Goal: Task Accomplishment & Management: Complete application form

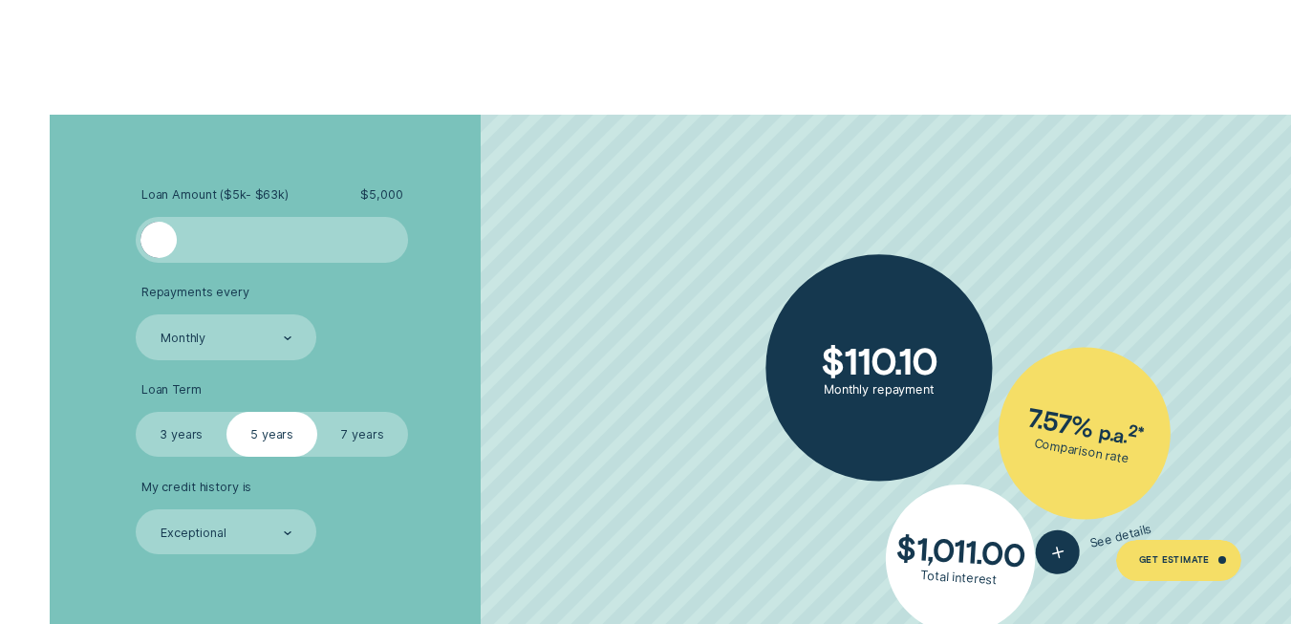
scroll to position [3726, 0]
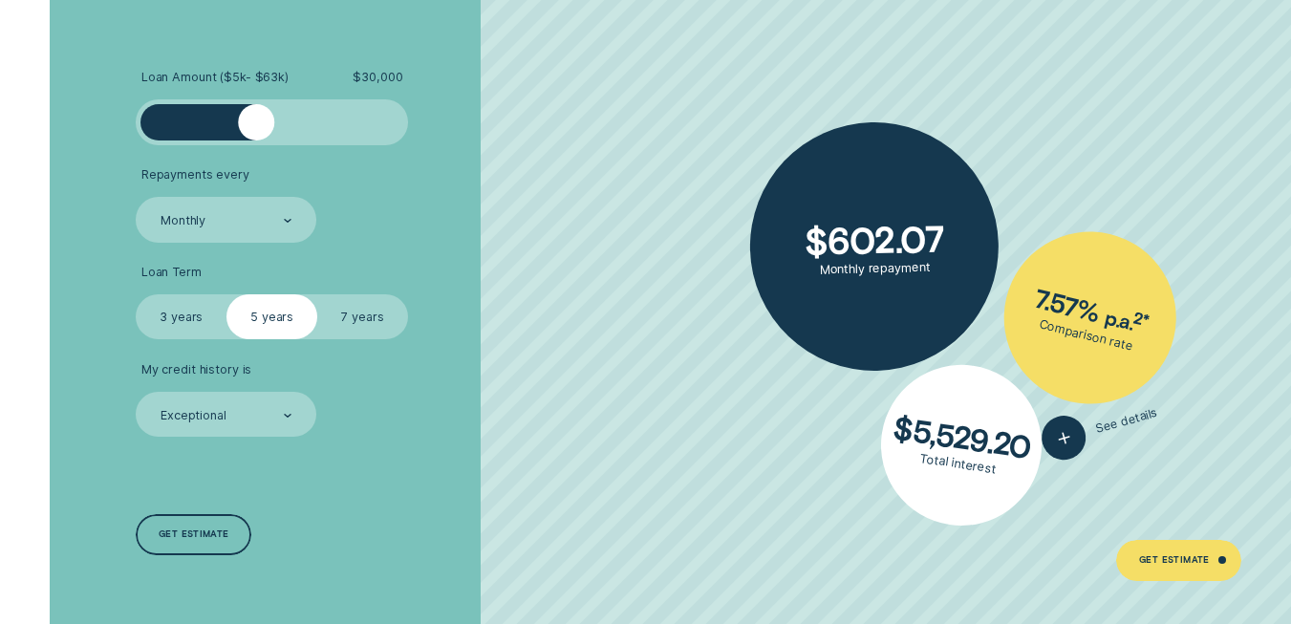
drag, startPoint x: 166, startPoint y: 130, endPoint x: 257, endPoint y: 129, distance: 90.8
click at [257, 129] on div at bounding box center [256, 122] width 36 height 36
click at [364, 308] on label "7 years" at bounding box center [362, 316] width 91 height 45
click at [317, 294] on input "7 years" at bounding box center [317, 294] width 0 height 0
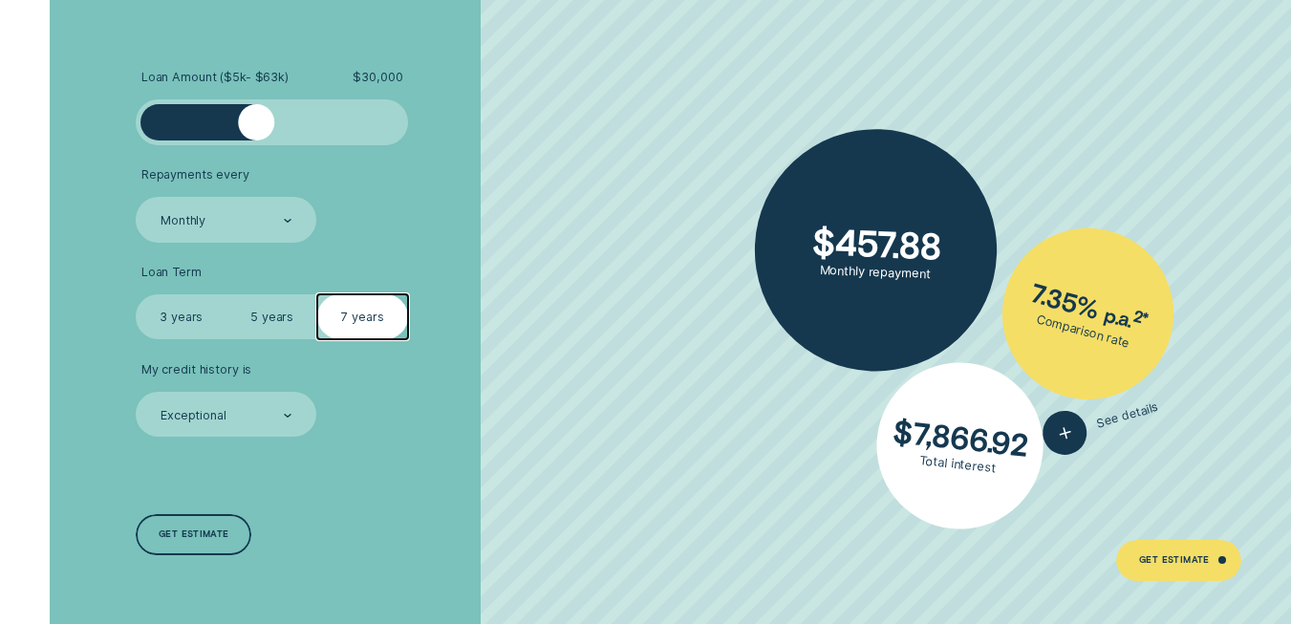
click at [179, 318] on label "3 years" at bounding box center [181, 316] width 91 height 45
click at [136, 294] on input "3 years" at bounding box center [136, 294] width 0 height 0
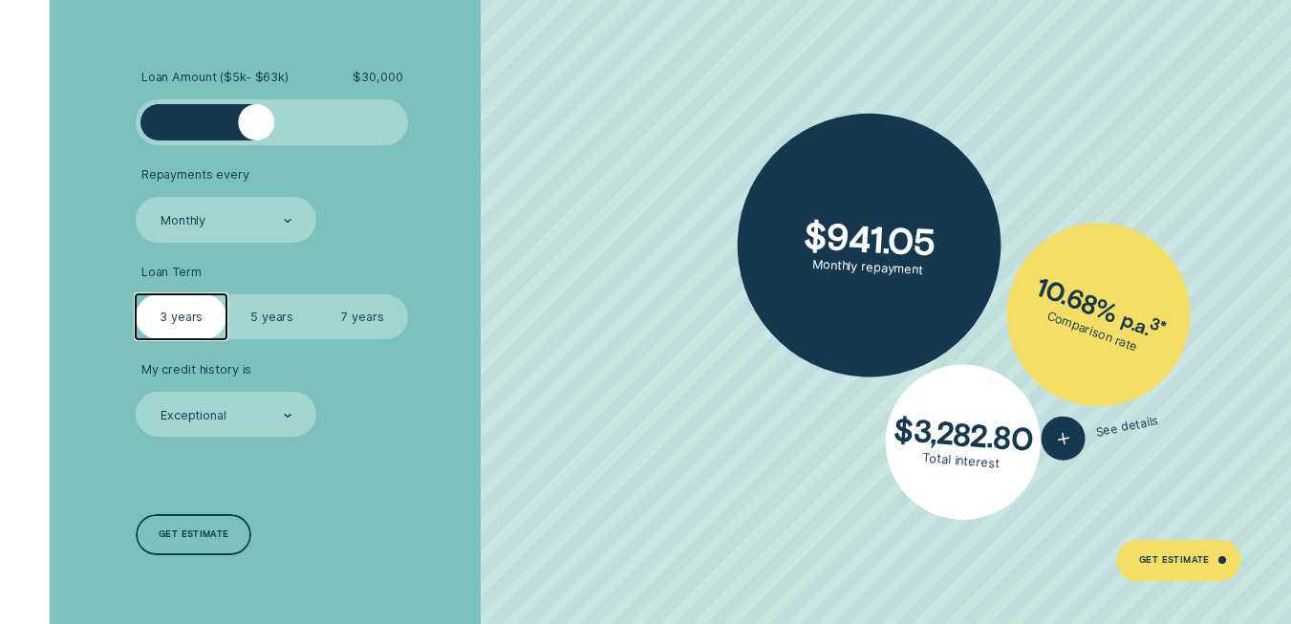
click at [279, 317] on label "5 years" at bounding box center [271, 316] width 91 height 45
click at [226, 294] on input "5 years" at bounding box center [226, 294] width 0 height 0
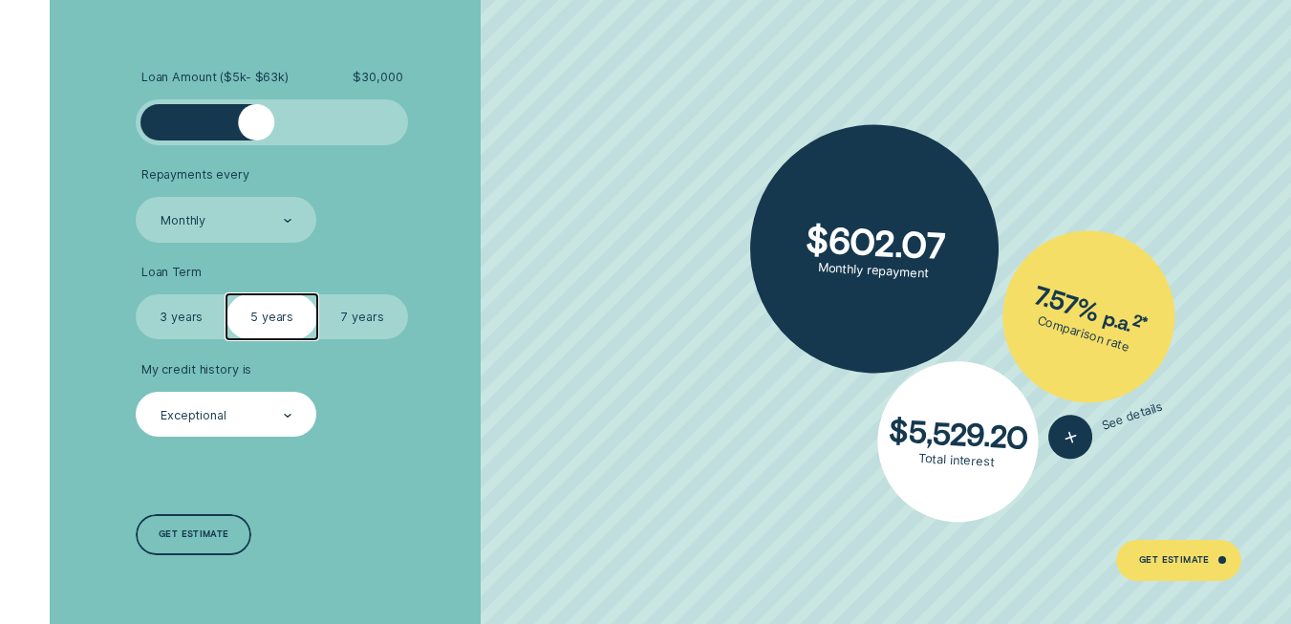
click at [286, 424] on div at bounding box center [288, 415] width 9 height 43
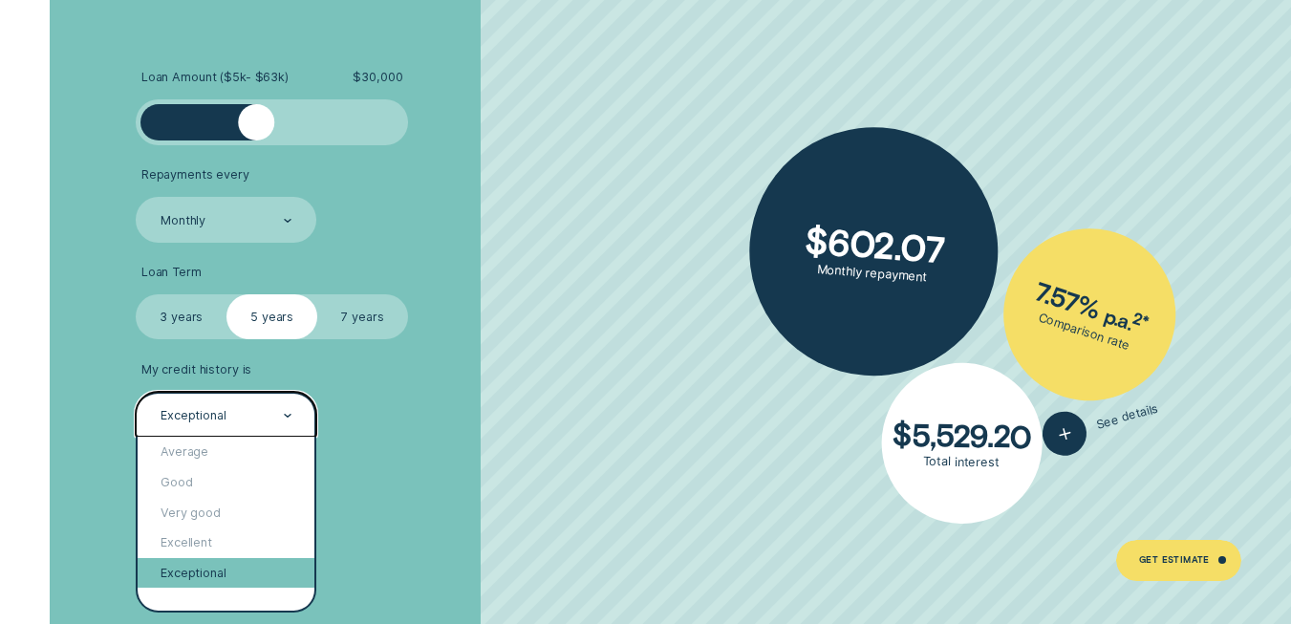
click at [224, 567] on div "Exceptional" at bounding box center [226, 573] width 177 height 31
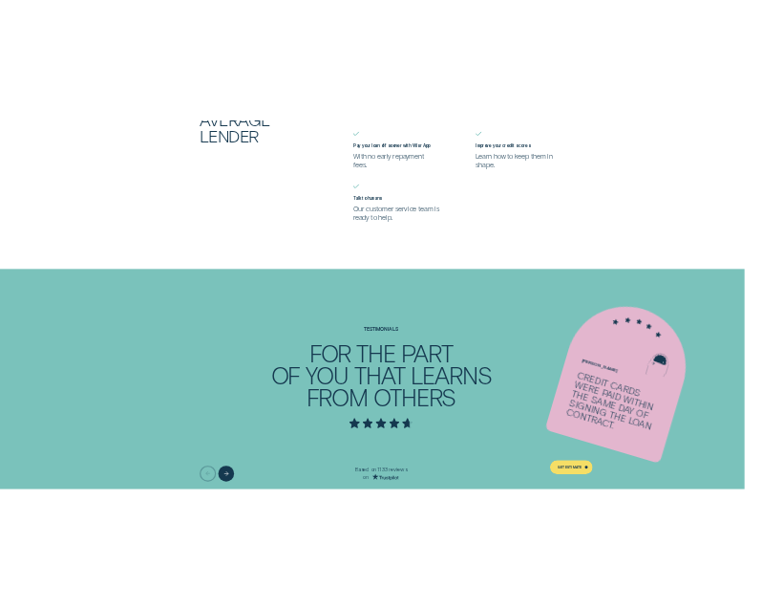
scroll to position [2521, 0]
